Goal: Task Accomplishment & Management: Manage account settings

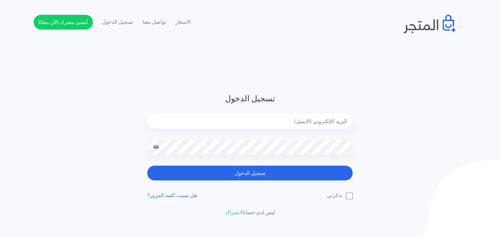
drag, startPoint x: 0, startPoint y: 0, endPoint x: 243, endPoint y: 122, distance: 272.2
click at [243, 122] on input "email" at bounding box center [249, 121] width 205 height 15
type input "[EMAIL_ADDRESS][DOMAIN_NAME]"
click at [147, 166] on button "تسجيل الدخول" at bounding box center [249, 173] width 205 height 15
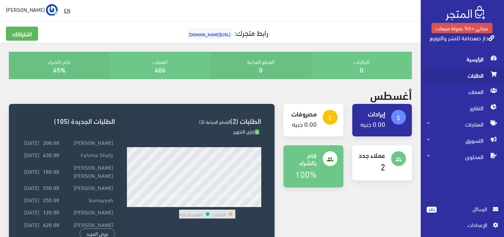
click at [460, 72] on span "الطلبات" at bounding box center [462, 75] width 71 height 16
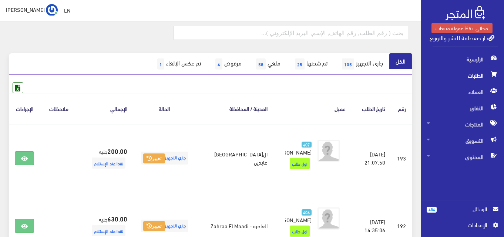
scroll to position [59, 0]
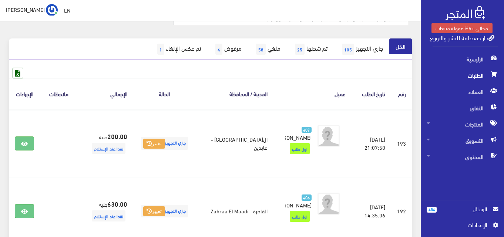
click at [469, 207] on span "الرسائل" at bounding box center [464, 209] width 44 height 8
